Goal: Transaction & Acquisition: Purchase product/service

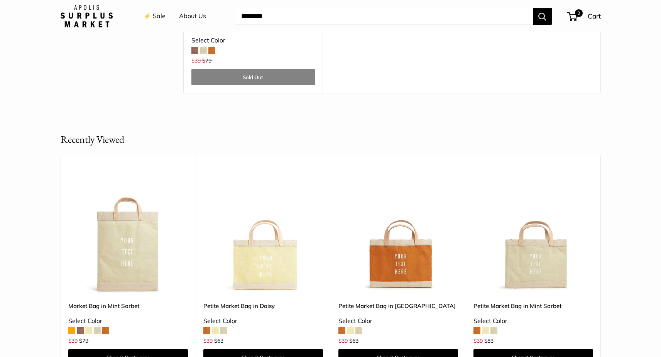
scroll to position [2139, 0]
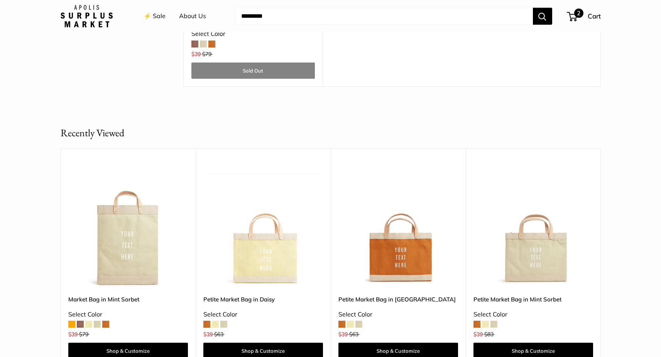
click at [573, 21] on div "2 Cart" at bounding box center [584, 16] width 33 height 12
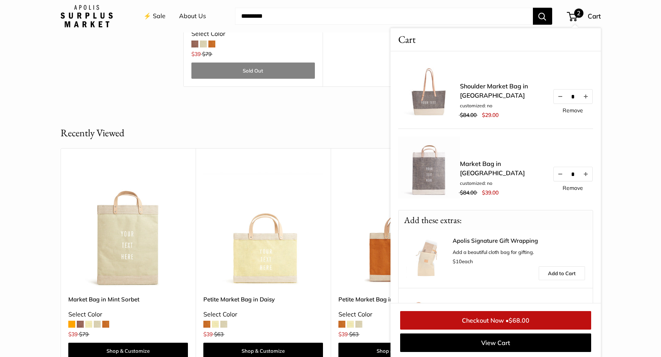
drag, startPoint x: 579, startPoint y: 223, endPoint x: 586, endPoint y: 257, distance: 34.7
click at [586, 257] on div "Add these extras: Apolis Signature Gift Wrapping Add a beautiful cloth bag for …" at bounding box center [495, 278] width 195 height 136
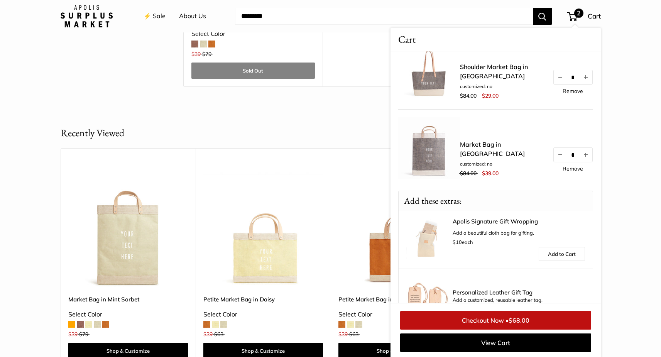
scroll to position [20, 0]
click at [522, 320] on span "$68.00" at bounding box center [519, 320] width 21 height 8
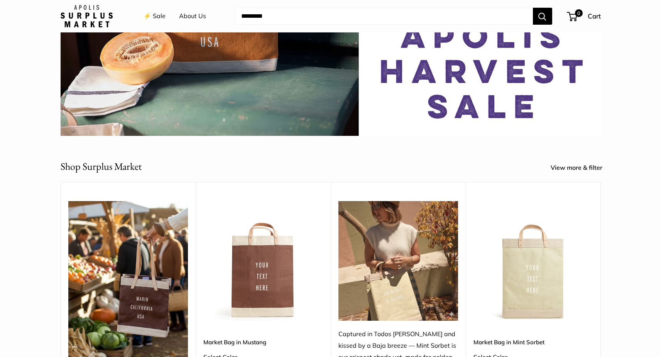
scroll to position [310, 0]
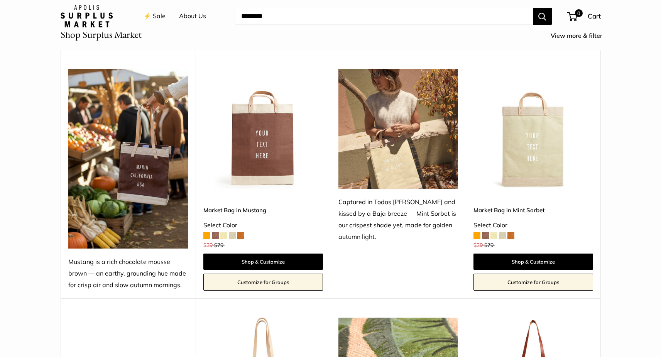
click at [214, 237] on span at bounding box center [215, 235] width 7 height 7
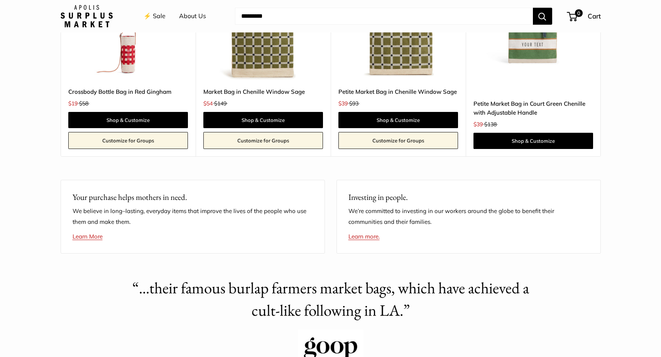
scroll to position [1703, 0]
